Goal: Transaction & Acquisition: Purchase product/service

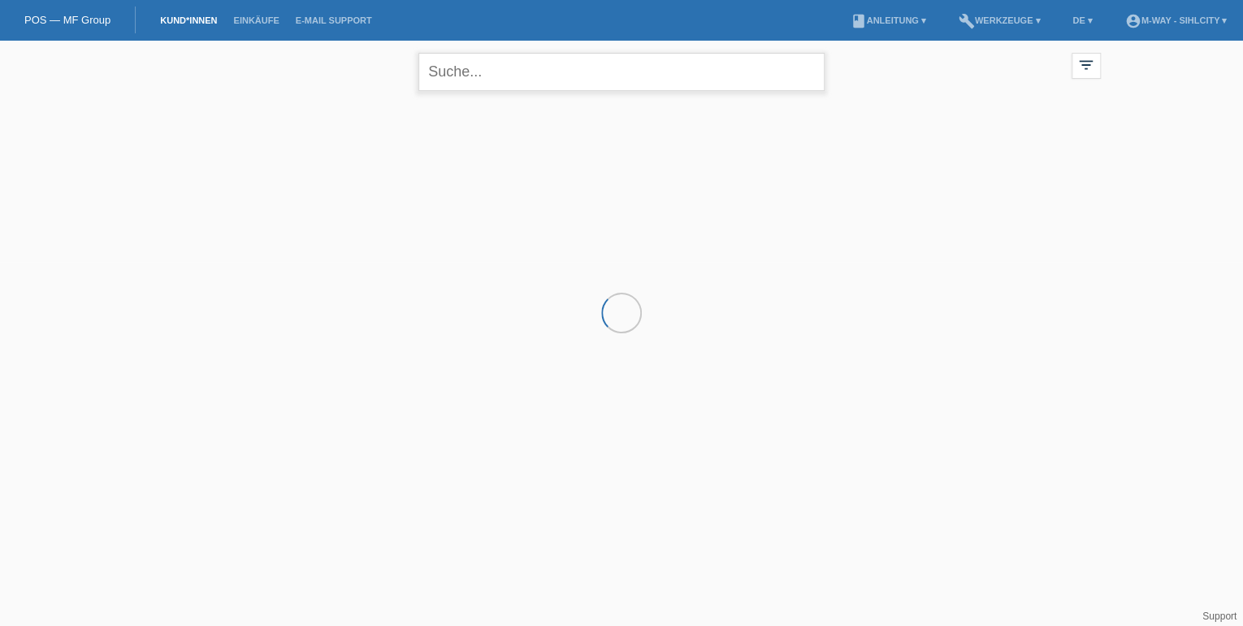
click at [461, 65] on input "text" at bounding box center [621, 72] width 406 height 38
type input "Seco jassi"
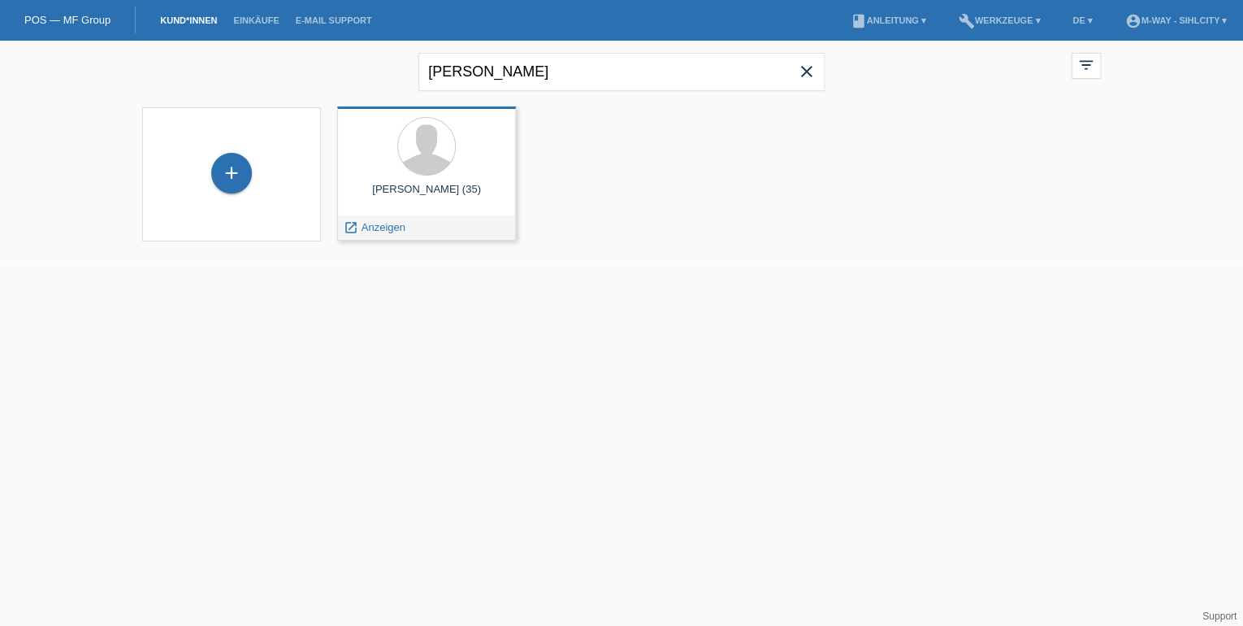
click at [466, 144] on div at bounding box center [426, 147] width 153 height 61
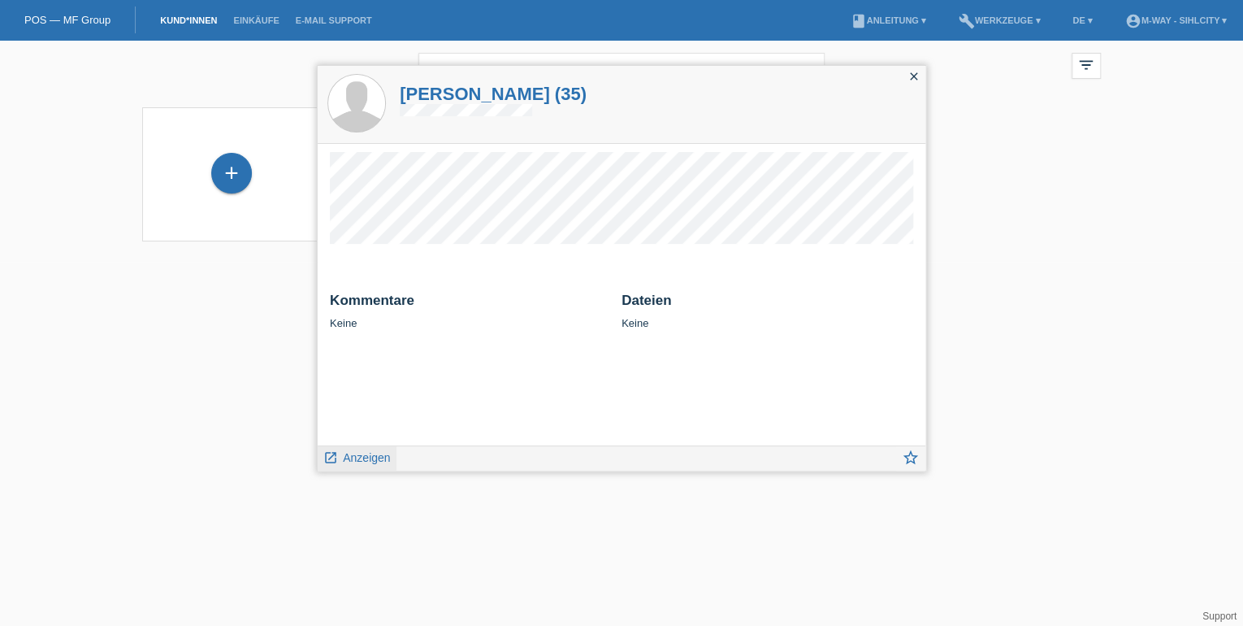
click at [376, 455] on span "Anzeigen" at bounding box center [366, 457] width 47 height 13
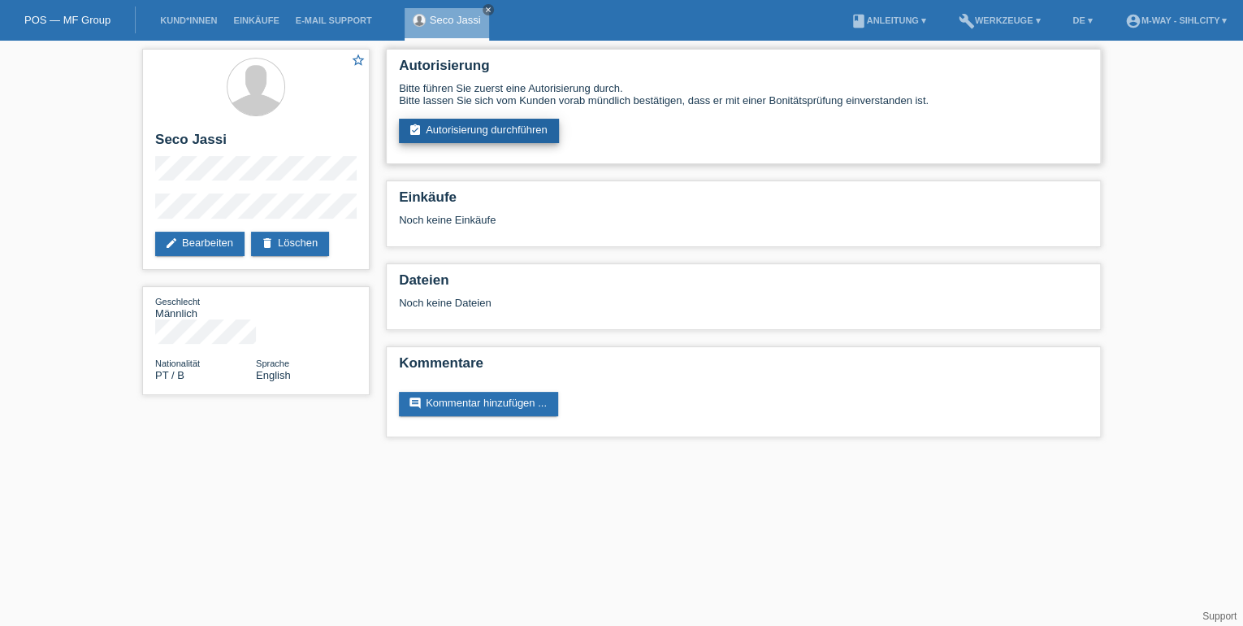
click at [449, 128] on link "assignment_turned_in Autorisierung durchführen" at bounding box center [479, 131] width 160 height 24
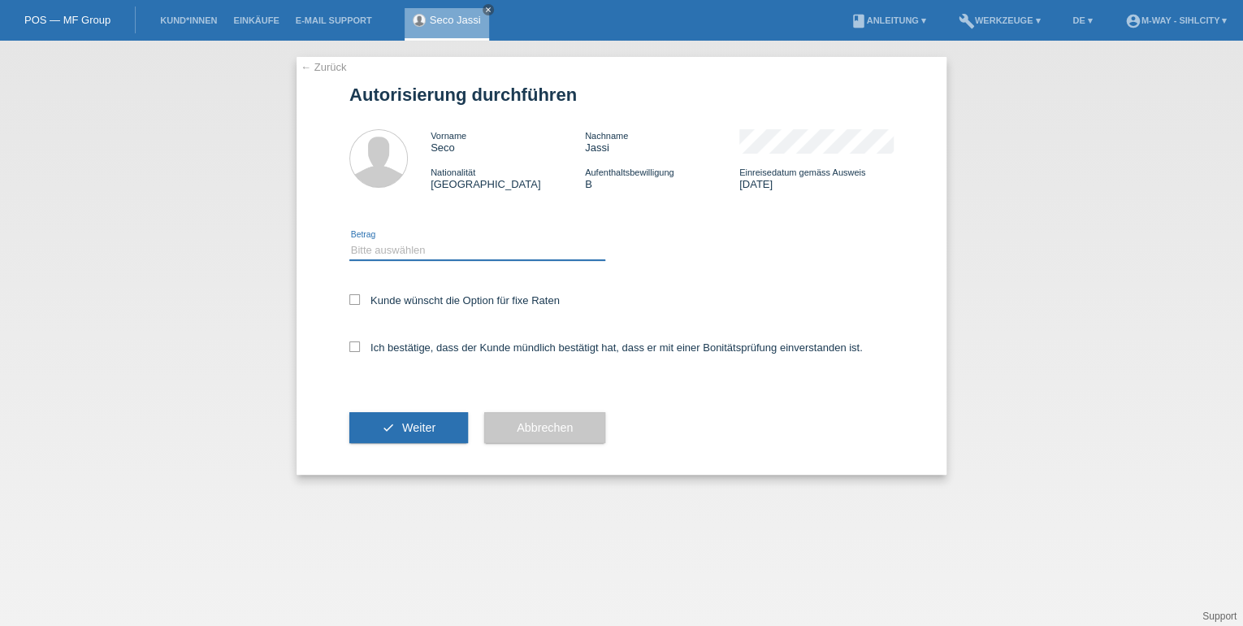
click at [483, 248] on select "Bitte auswählen CHF 1.00 - CHF 499.00 CHF 500.00 - CHF 1'999.00 CHF 2'000.00 - …" at bounding box center [477, 249] width 256 height 19
select select "3"
click at [349, 240] on select "Bitte auswählen CHF 1.00 - CHF 499.00 CHF 500.00 - CHF 1'999.00 CHF 2'000.00 - …" at bounding box center [477, 249] width 256 height 19
click at [355, 295] on icon at bounding box center [354, 299] width 11 height 11
click at [355, 295] on input "Kunde wünscht die Option für fixe Raten" at bounding box center [354, 299] width 11 height 11
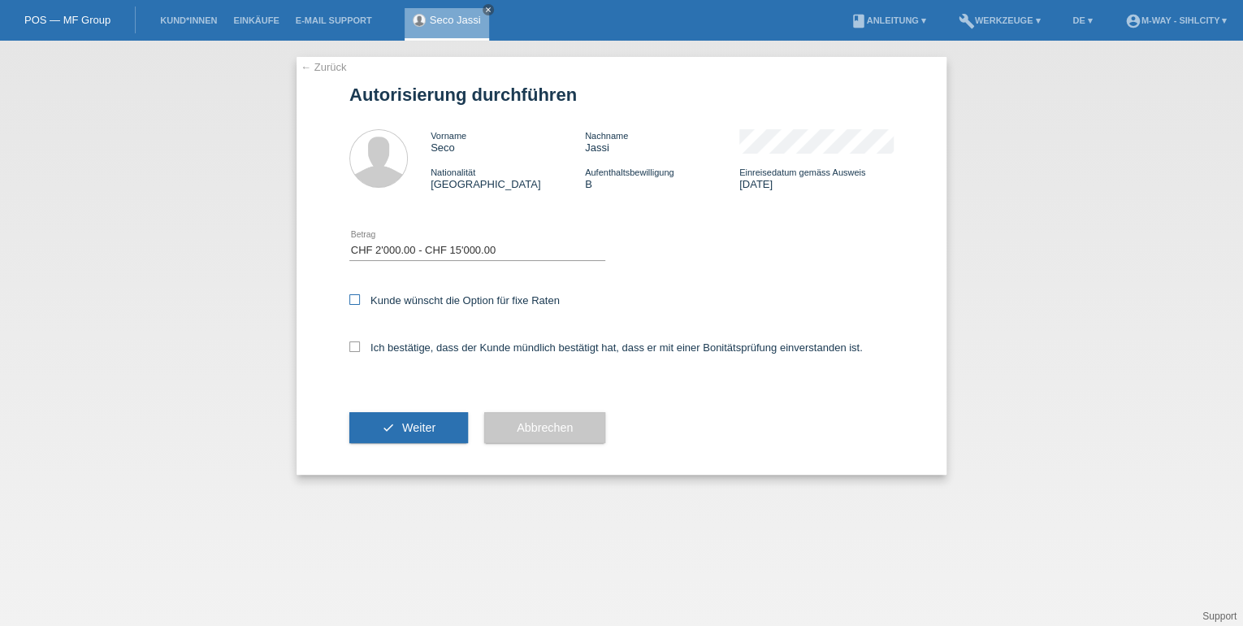
checkbox input "true"
click at [347, 347] on div "← Zurück Autorisierung durchführen Vorname Seco Nachname Jassi Nationalität Por…" at bounding box center [622, 266] width 650 height 418
click at [353, 346] on icon at bounding box center [354, 346] width 11 height 11
click at [353, 346] on input "Ich bestätige, dass der Kunde mündlich bestätigt hat, dass er mit einer Bonität…" at bounding box center [354, 346] width 11 height 11
checkbox input "true"
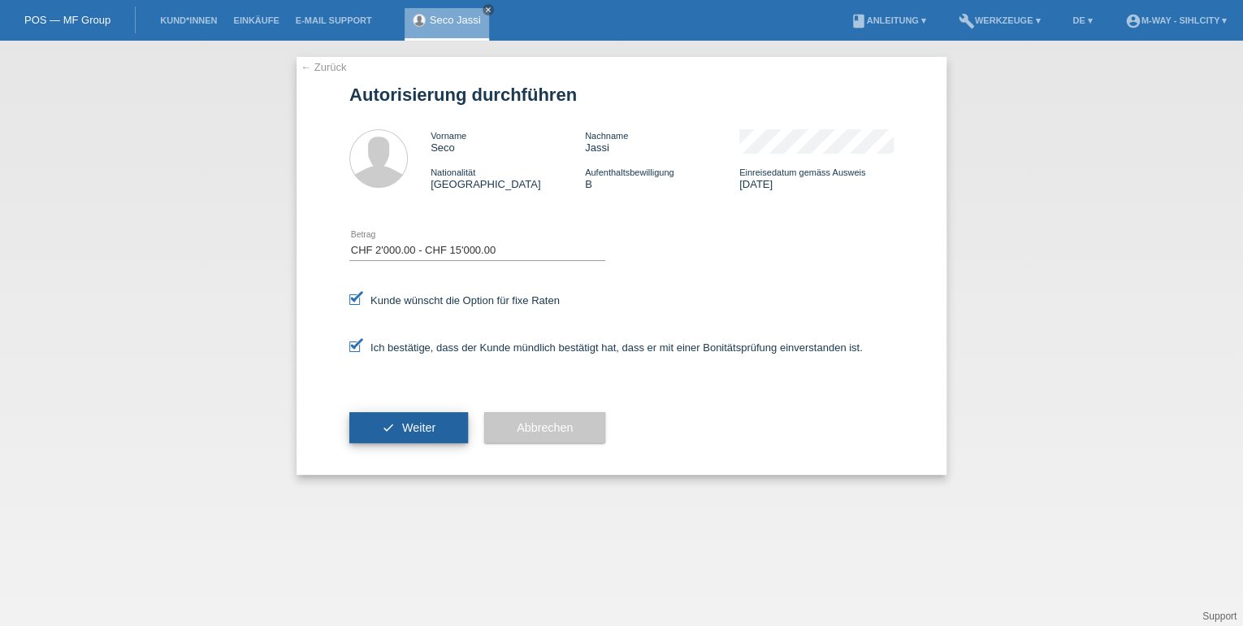
click at [409, 416] on button "check Weiter" at bounding box center [408, 427] width 119 height 31
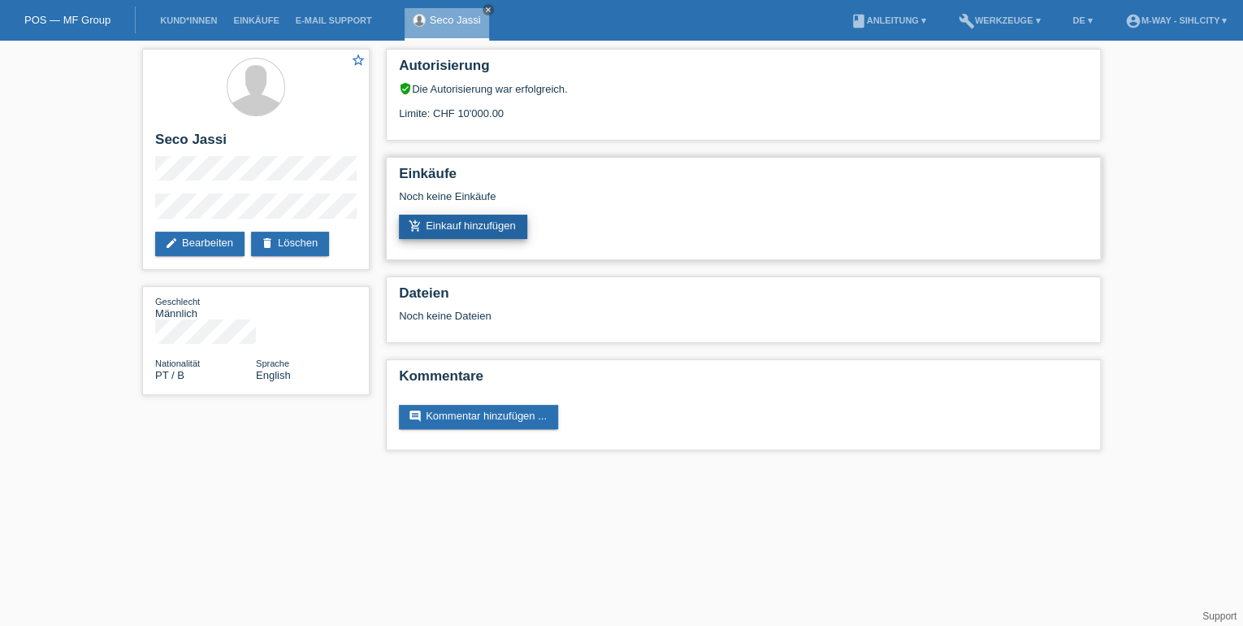
click at [484, 224] on link "add_shopping_cart Einkauf hinzufügen" at bounding box center [463, 226] width 128 height 24
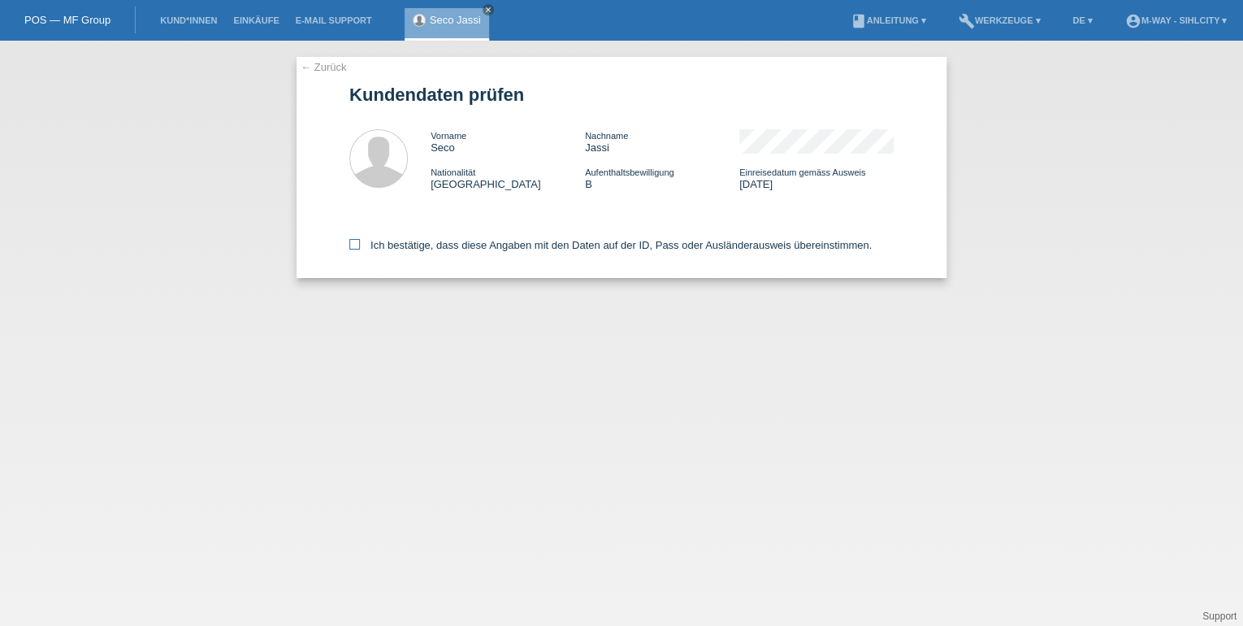
click at [350, 244] on icon at bounding box center [354, 244] width 11 height 11
click at [350, 244] on input "Ich bestätige, dass diese Angaben mit den Daten auf der ID, Pass oder Ausländer…" at bounding box center [354, 244] width 11 height 11
checkbox input "true"
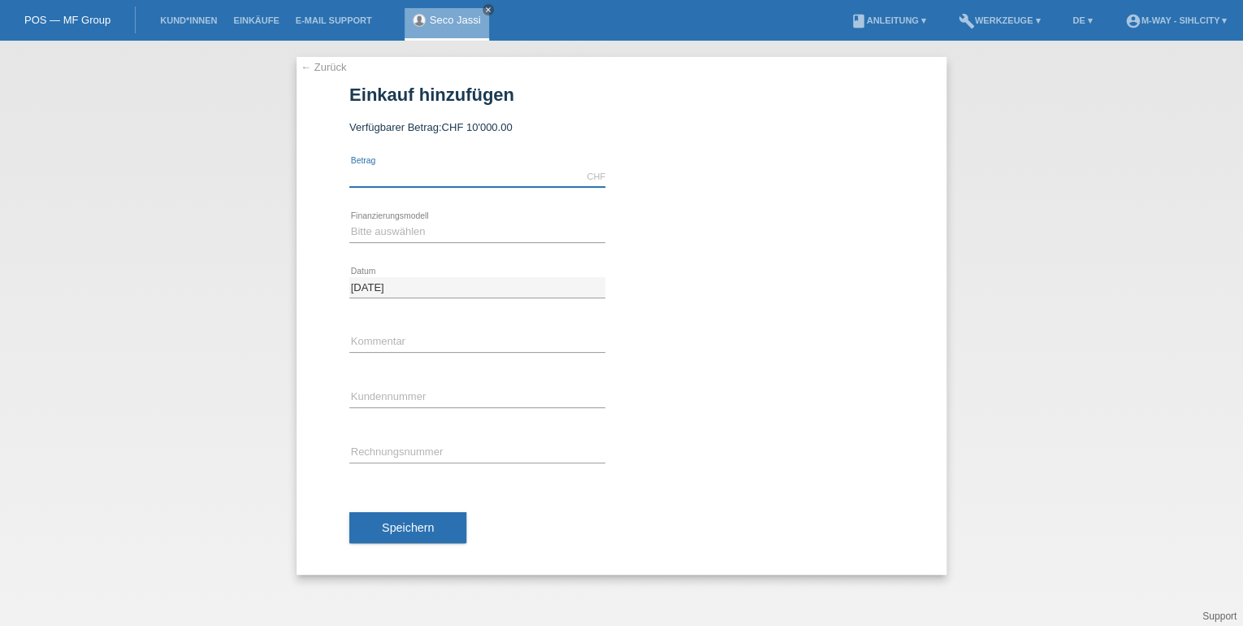
click at [398, 169] on input "text" at bounding box center [477, 177] width 256 height 20
type input "3294.00"
click at [415, 232] on select "Bitte auswählen Fixe Raten Kauf auf Rechnung mit Teilzahlungsoption" at bounding box center [477, 231] width 256 height 19
select select "77"
click at [349, 222] on select "Bitte auswählen Fixe Raten Kauf auf Rechnung mit Teilzahlungsoption" at bounding box center [477, 231] width 256 height 19
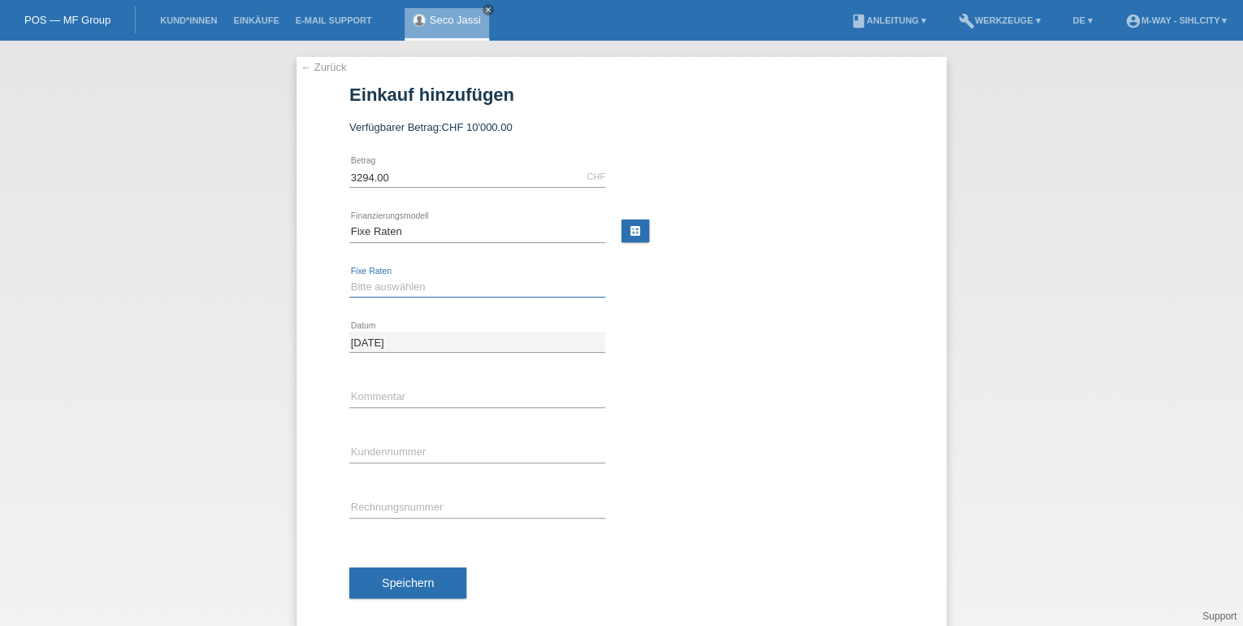
click at [393, 292] on select "Bitte auswählen 4 Raten 5 Raten 6 Raten 7 Raten 8 Raten 9 Raten 10 Raten 11 Rat…" at bounding box center [477, 286] width 256 height 19
select select "202"
click at [349, 277] on select "Bitte auswählen 4 Raten 5 Raten 6 Raten 7 Raten 8 Raten 9 Raten 10 Raten 11 Rat…" at bounding box center [477, 286] width 256 height 19
click at [406, 452] on input "text" at bounding box center [477, 452] width 256 height 20
type input "K422636"
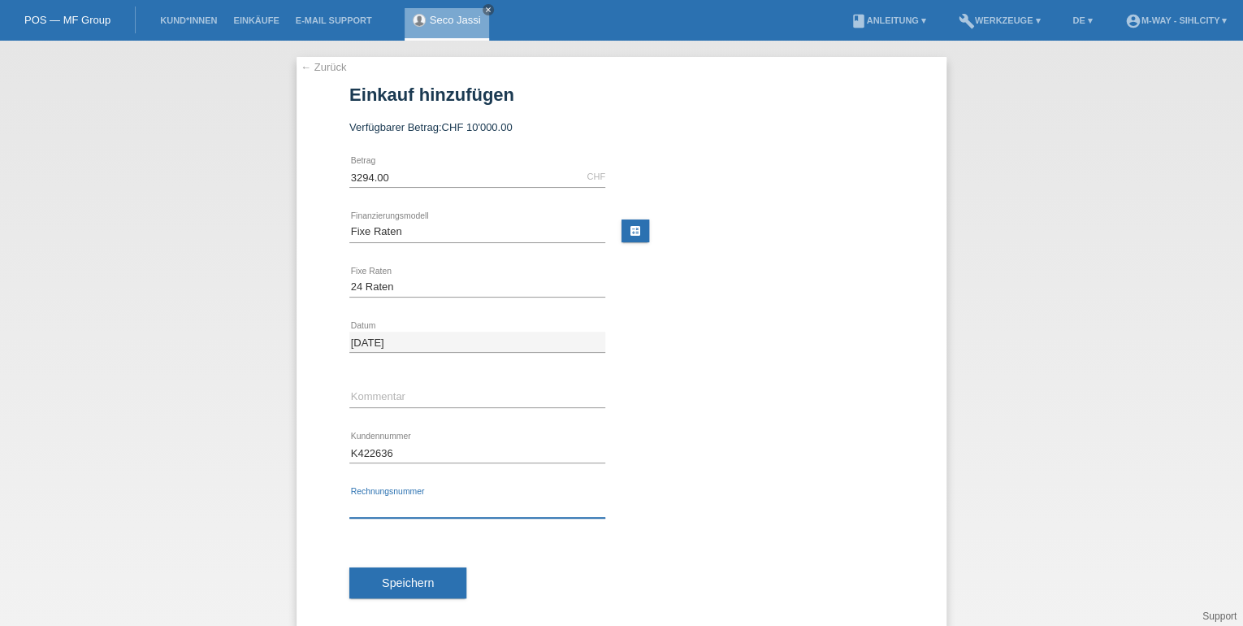
click at [487, 504] on input "text" at bounding box center [477, 507] width 256 height 20
type input "29042/42"
click at [418, 584] on span "Speichern" at bounding box center [408, 582] width 52 height 13
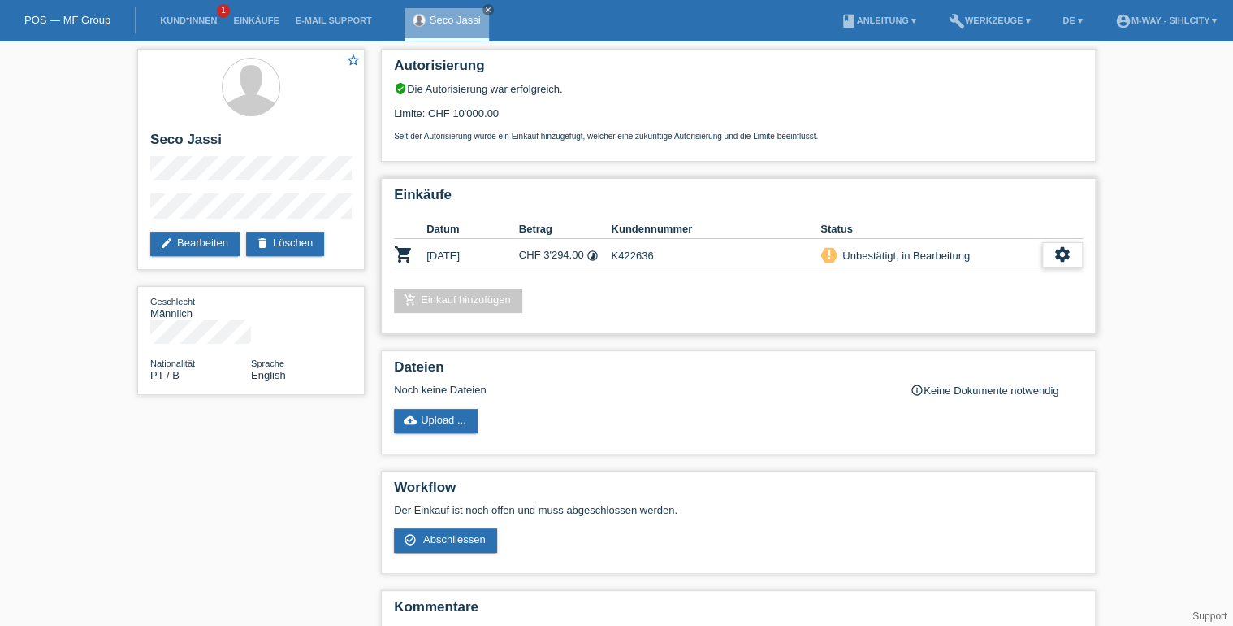
click at [1078, 255] on div "settings" at bounding box center [1062, 255] width 41 height 26
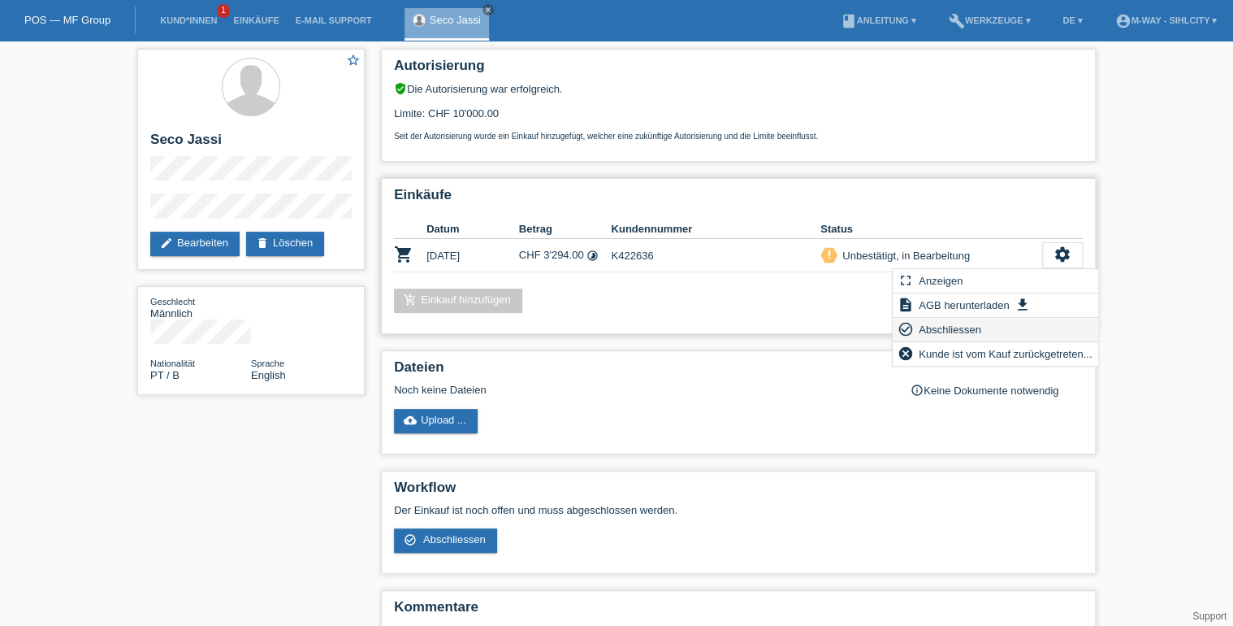
click at [934, 324] on span "Abschliessen" at bounding box center [949, 328] width 67 height 19
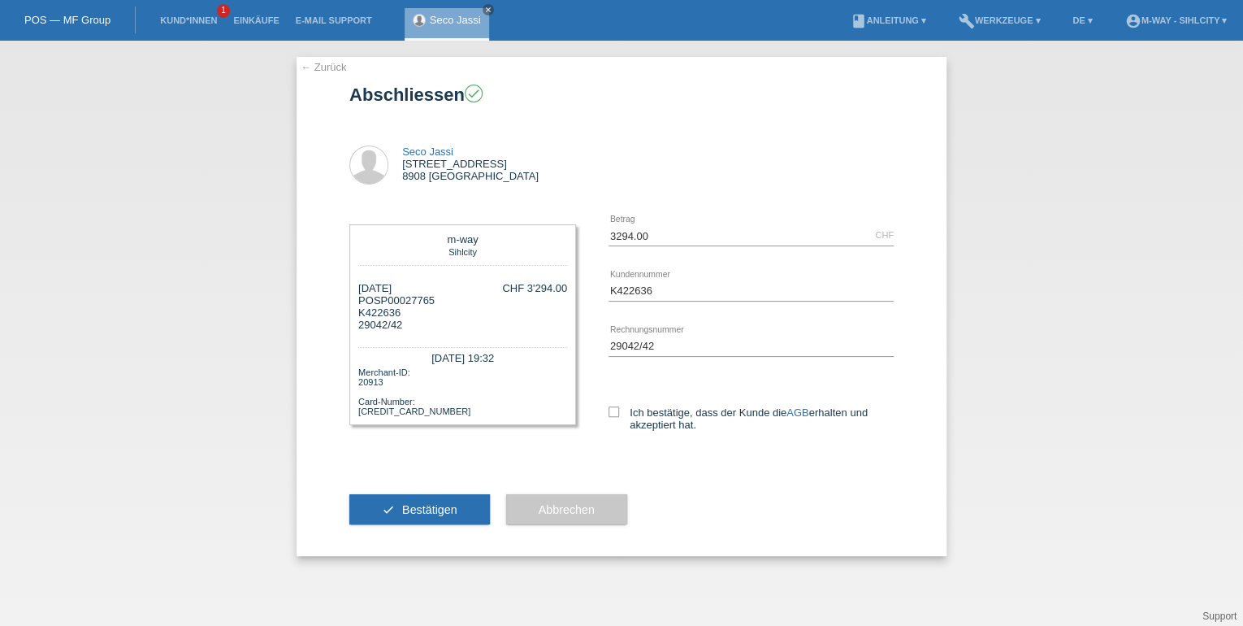
drag, startPoint x: 613, startPoint y: 409, endPoint x: 514, endPoint y: 466, distance: 114.3
click at [613, 409] on icon at bounding box center [613, 411] width 11 height 11
click at [613, 409] on input "Ich bestätige, dass der Kunde die AGB erhalten und akzeptiert hat." at bounding box center [613, 411] width 11 height 11
checkbox input "true"
click at [429, 507] on span "Bestätigen" at bounding box center [429, 509] width 55 height 13
